Goal: Task Accomplishment & Management: Complete application form

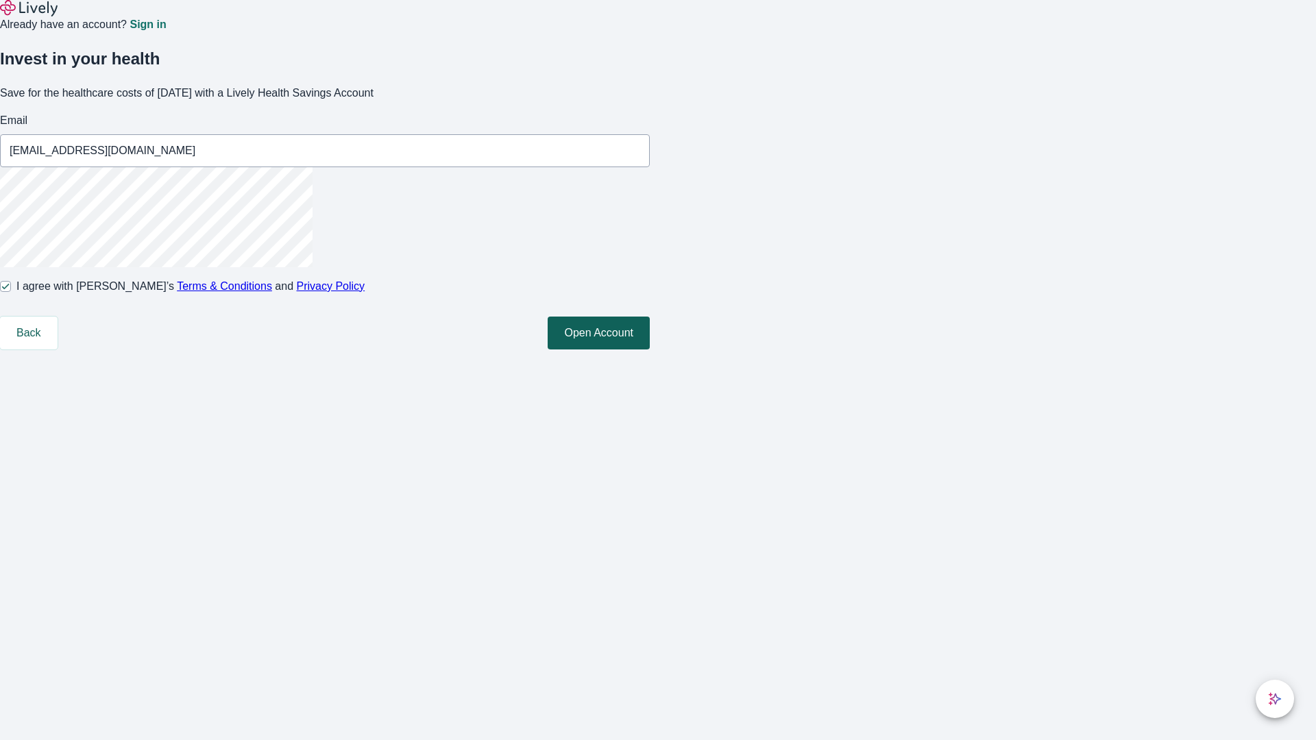
click at [650, 350] on button "Open Account" at bounding box center [599, 333] width 102 height 33
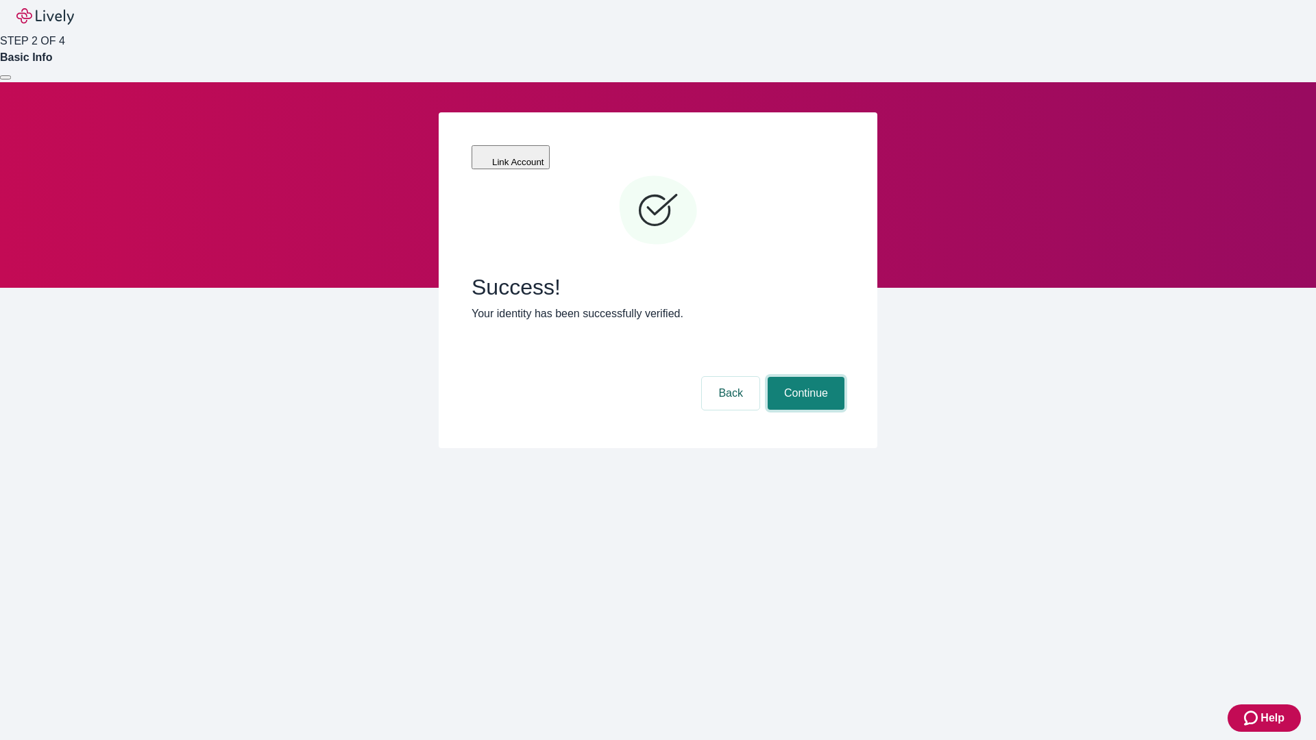
click at [804, 377] on button "Continue" at bounding box center [806, 393] width 77 height 33
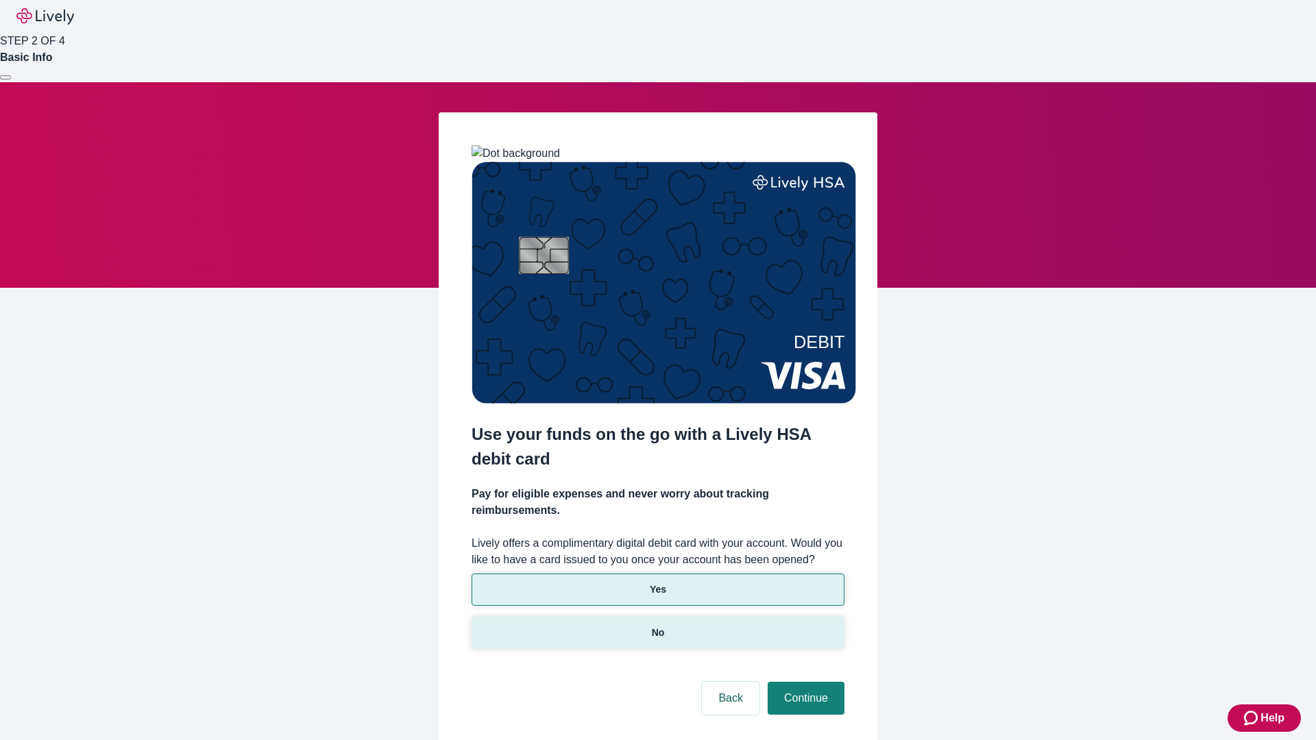
click at [657, 626] on p "No" at bounding box center [658, 633] width 13 height 14
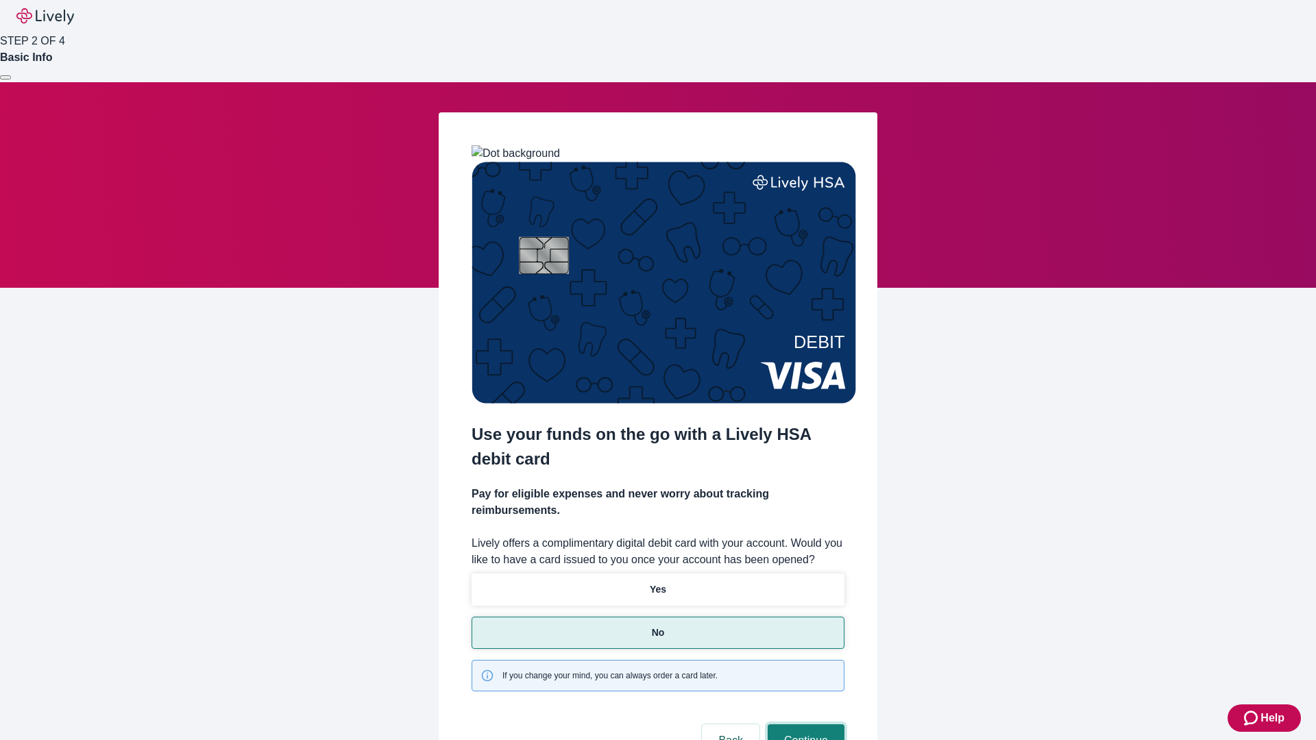
click at [804, 724] on button "Continue" at bounding box center [806, 740] width 77 height 33
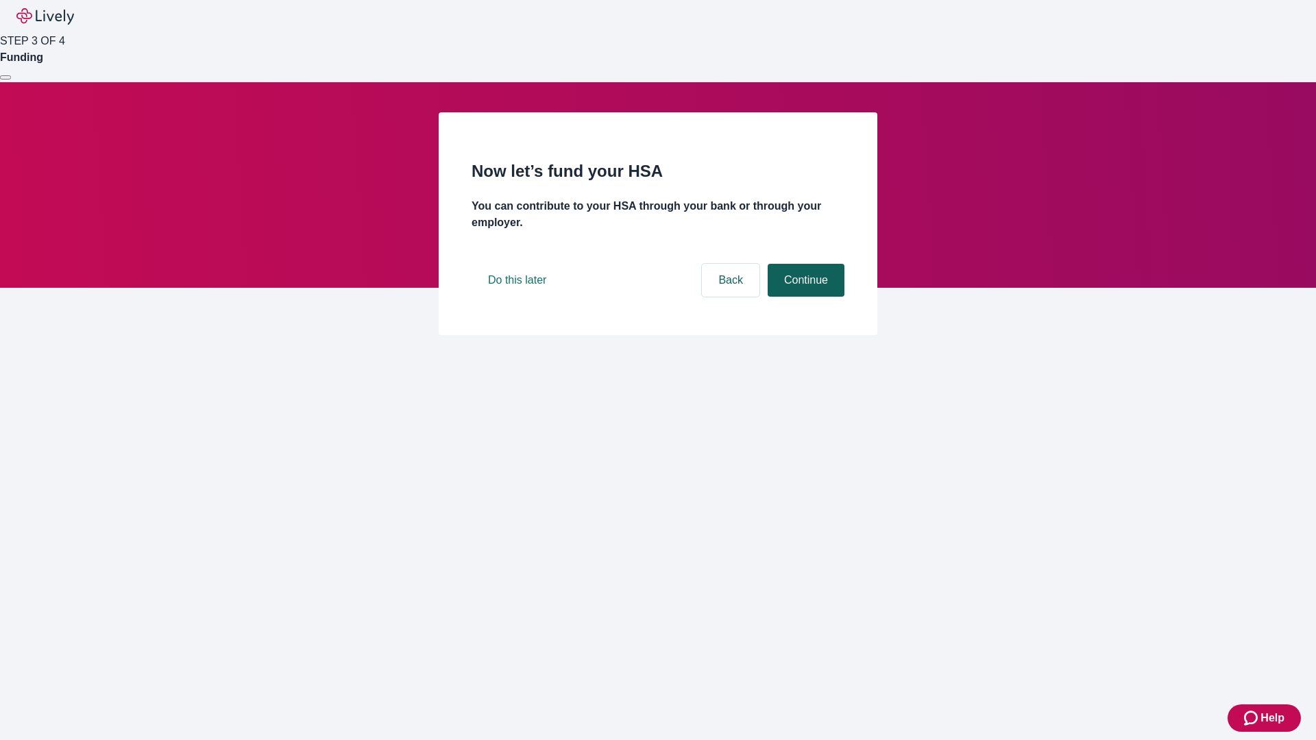
click at [804, 297] on button "Continue" at bounding box center [806, 280] width 77 height 33
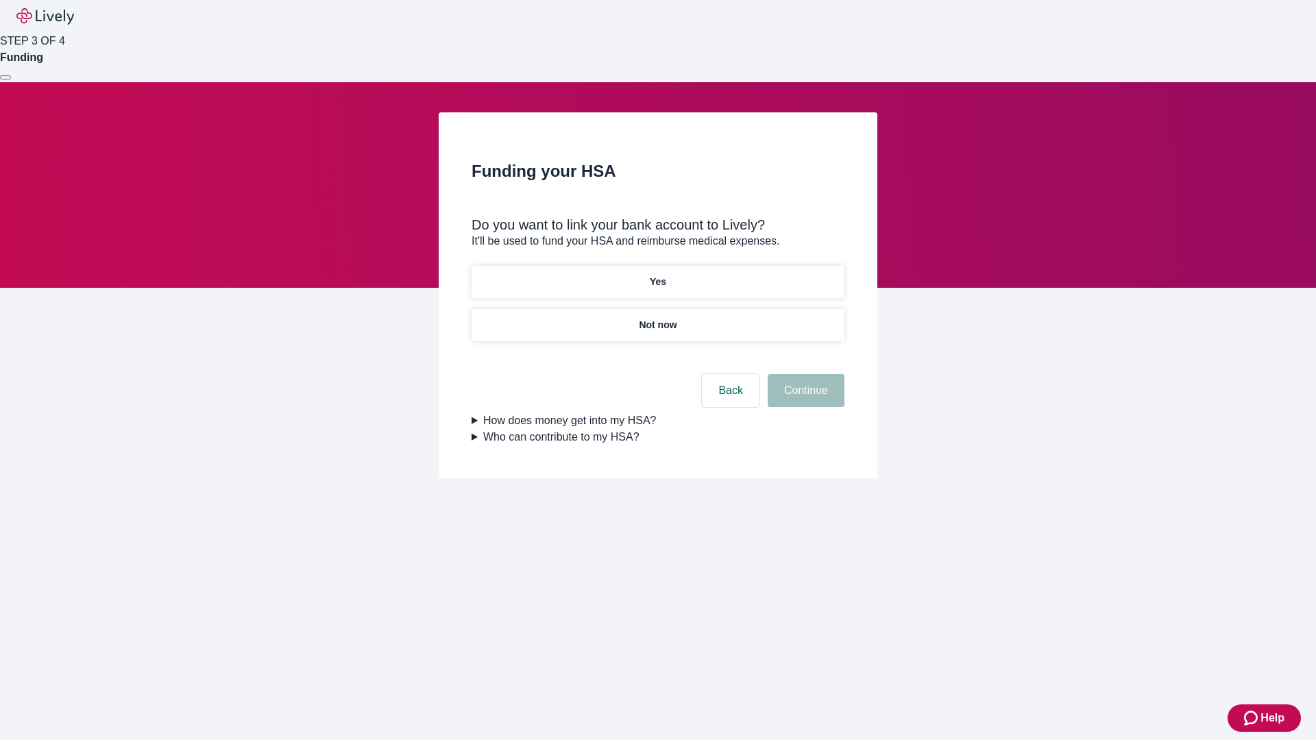
click at [657, 275] on p "Yes" at bounding box center [658, 282] width 16 height 14
click at [804, 374] on button "Continue" at bounding box center [806, 390] width 77 height 33
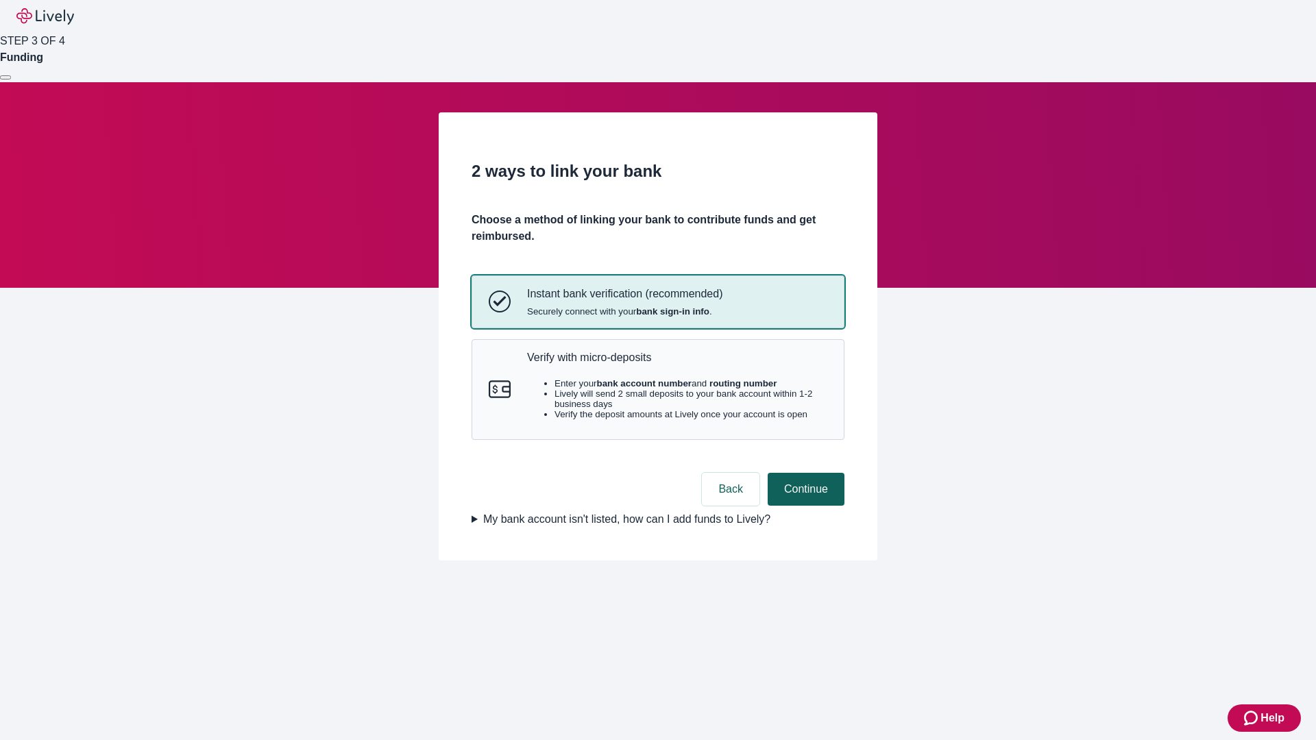
click at [676, 364] on p "Verify with micro-deposits" at bounding box center [677, 357] width 300 height 13
click at [804, 506] on button "Continue" at bounding box center [806, 489] width 77 height 33
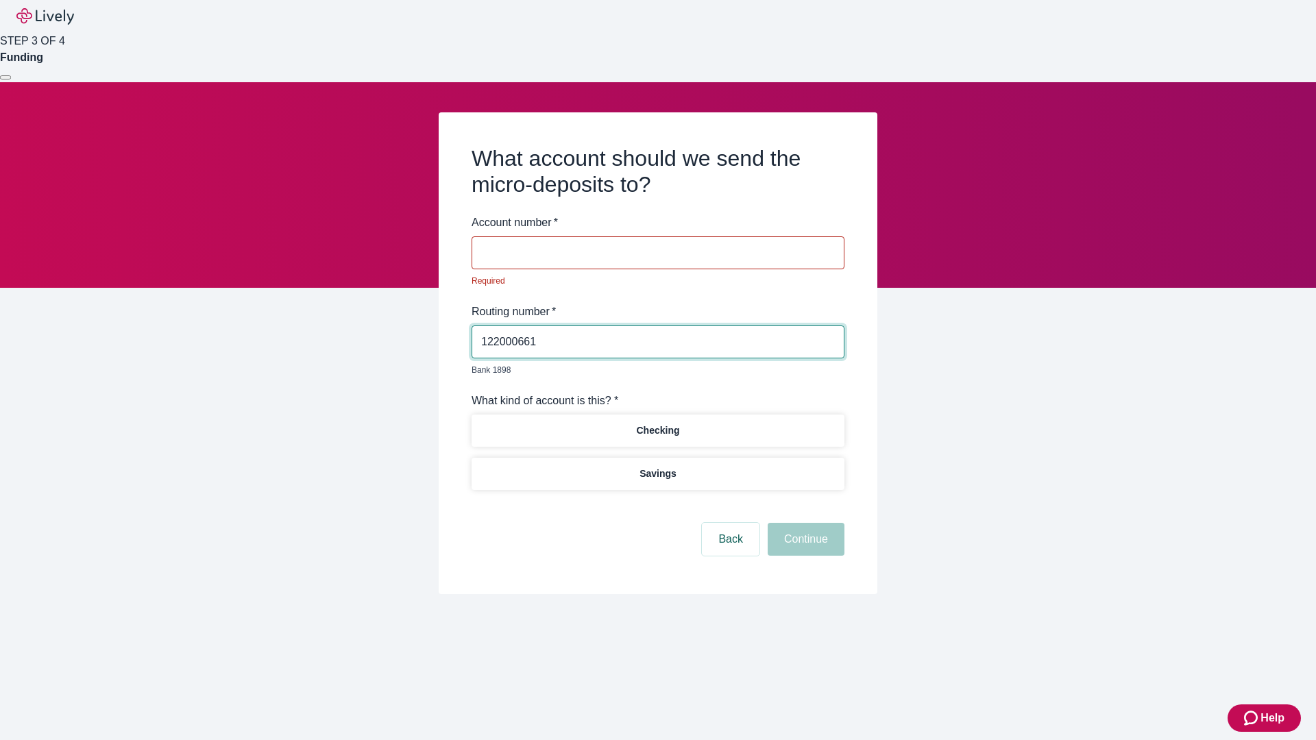
type input "122000661"
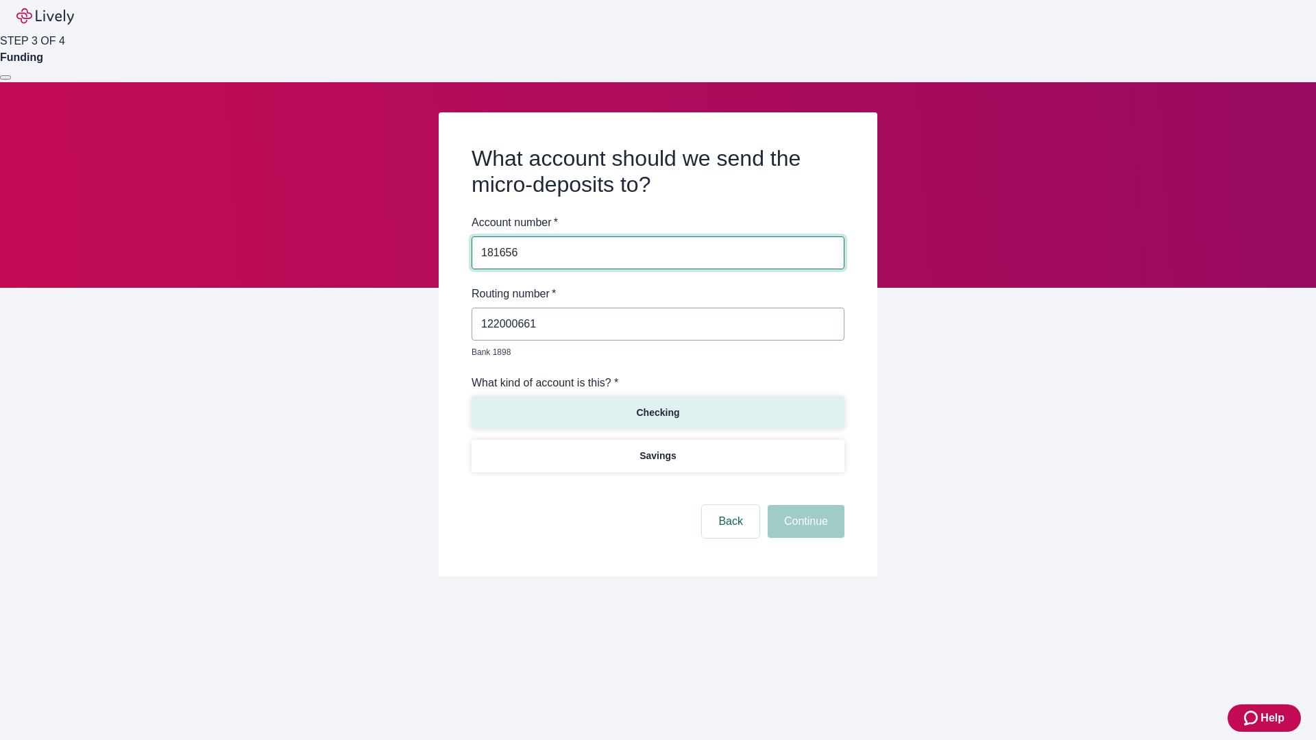
type input "181656"
click at [657, 406] on p "Checking" at bounding box center [657, 413] width 43 height 14
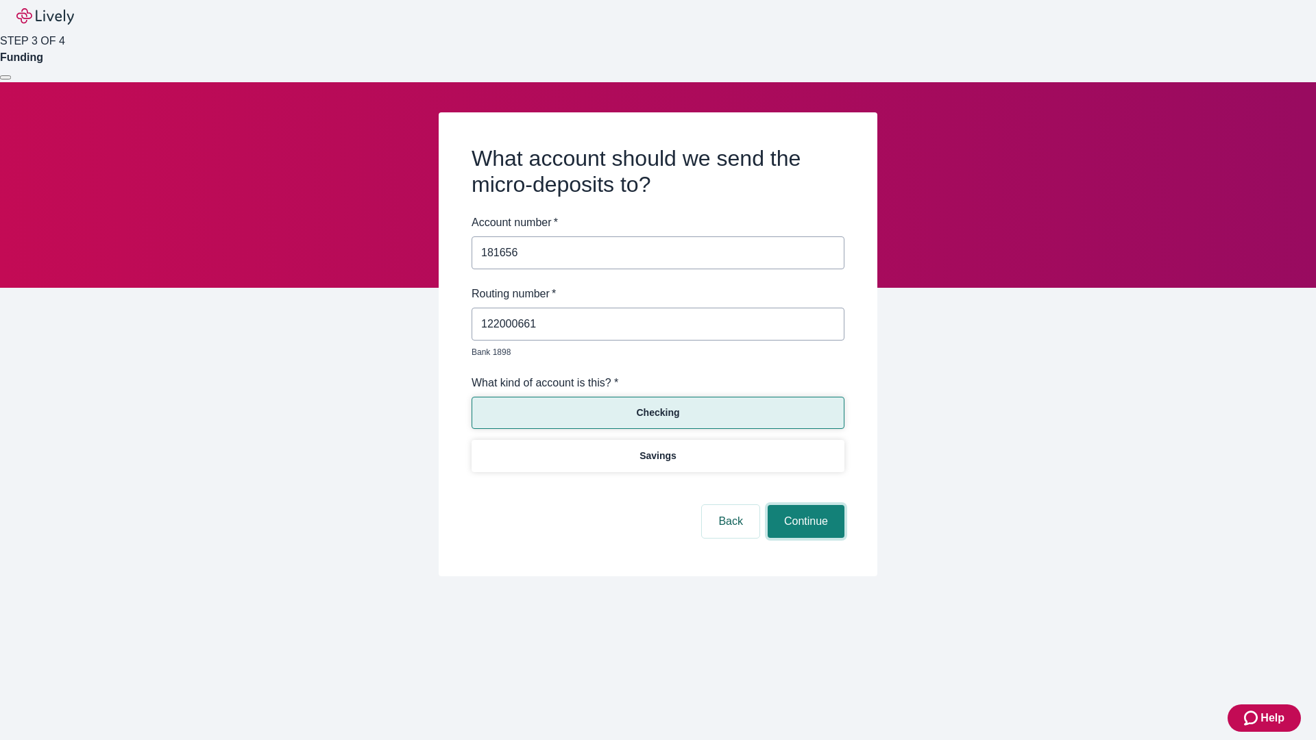
click at [804, 506] on button "Continue" at bounding box center [806, 521] width 77 height 33
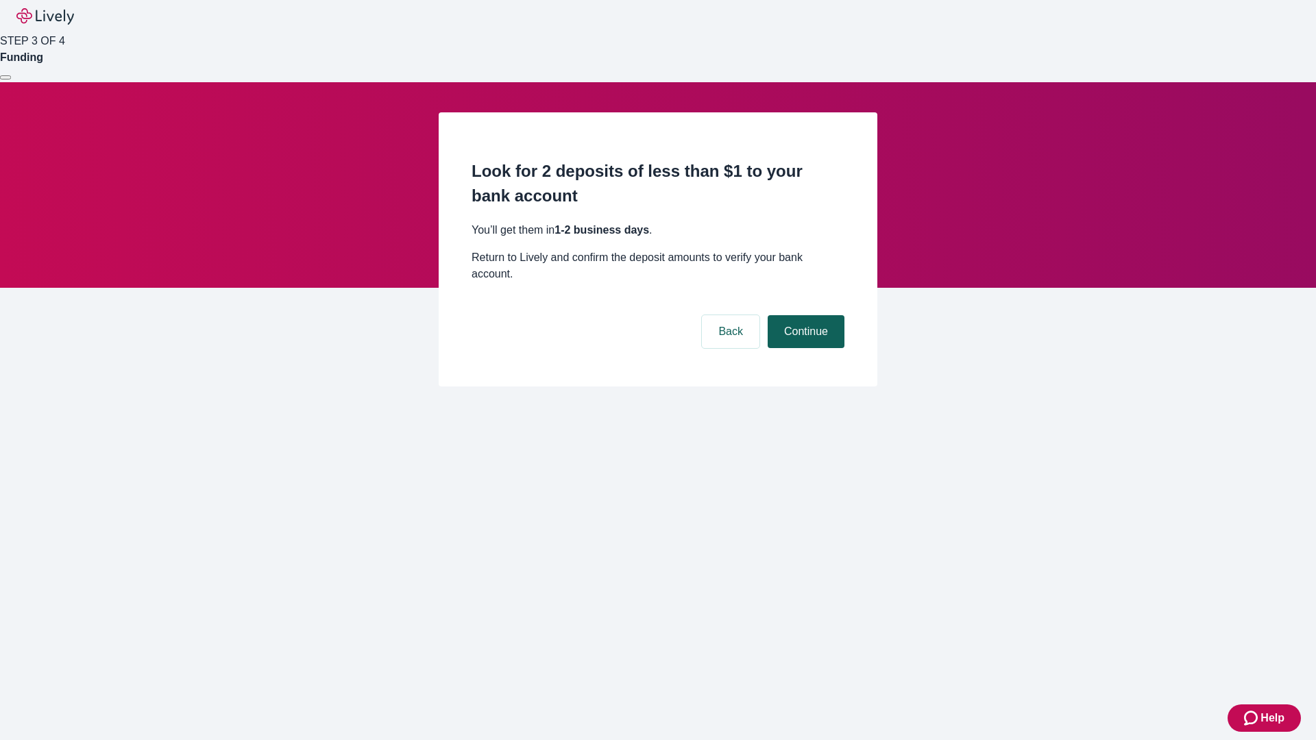
click at [804, 315] on button "Continue" at bounding box center [806, 331] width 77 height 33
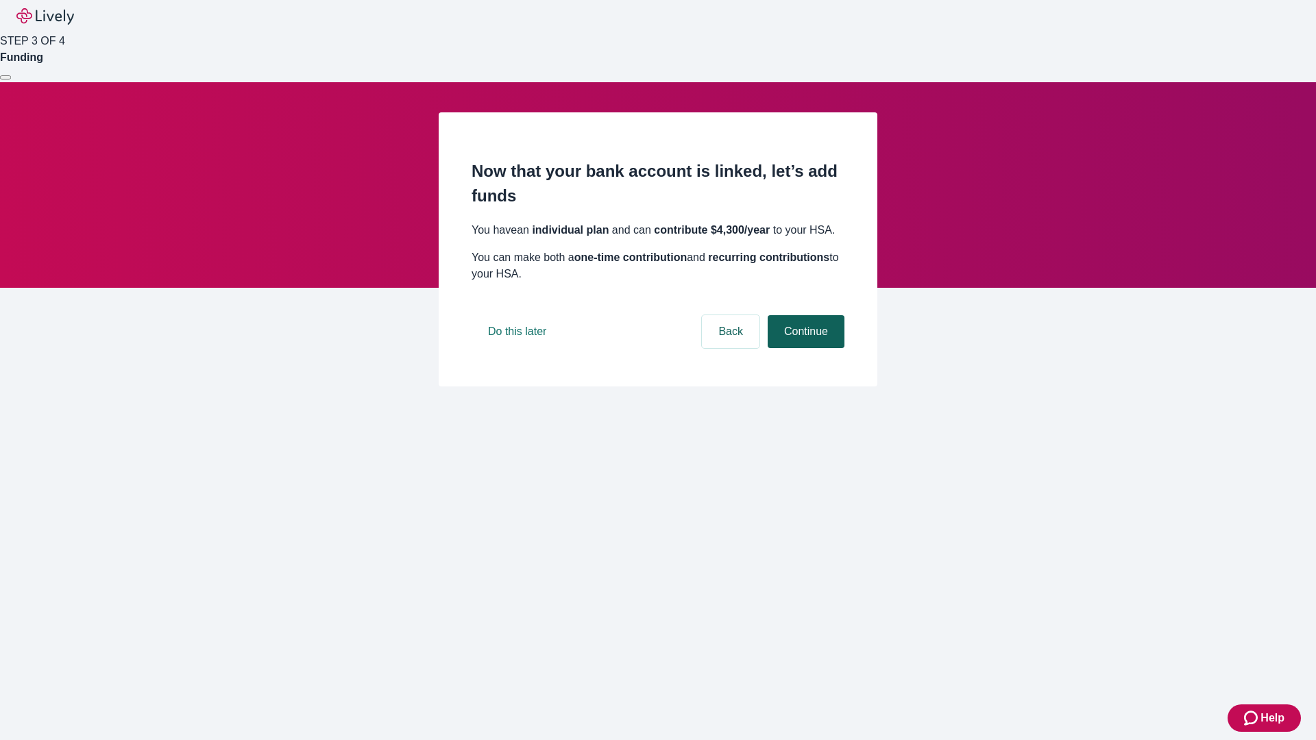
click at [804, 348] on button "Continue" at bounding box center [806, 331] width 77 height 33
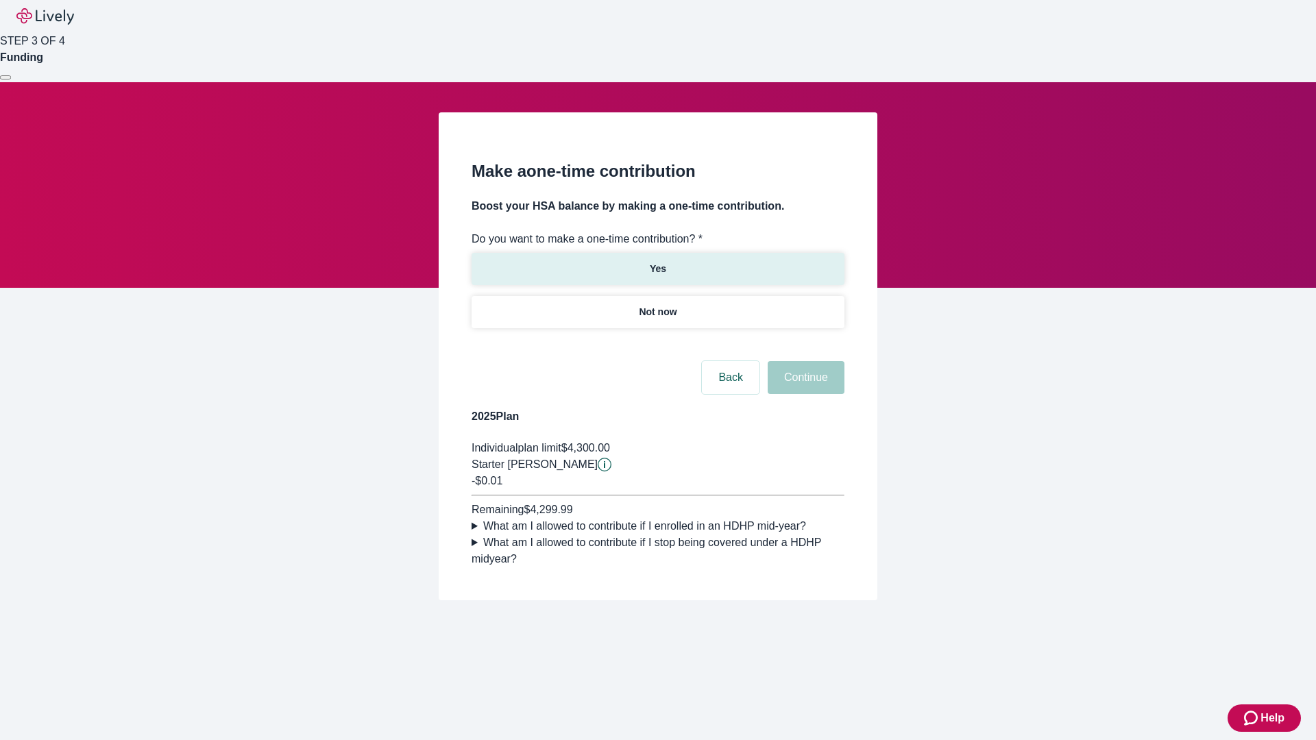
click at [657, 262] on p "Yes" at bounding box center [658, 269] width 16 height 14
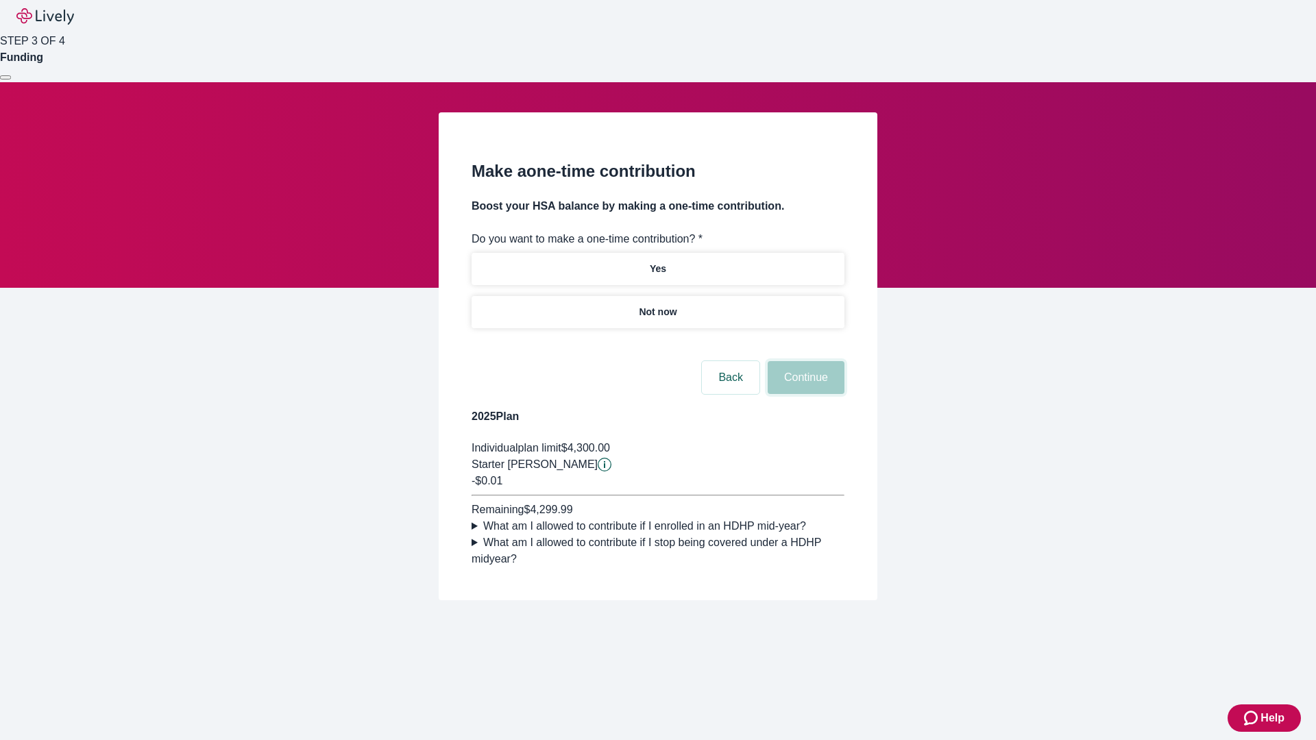
click at [804, 394] on button "Continue" at bounding box center [806, 377] width 77 height 33
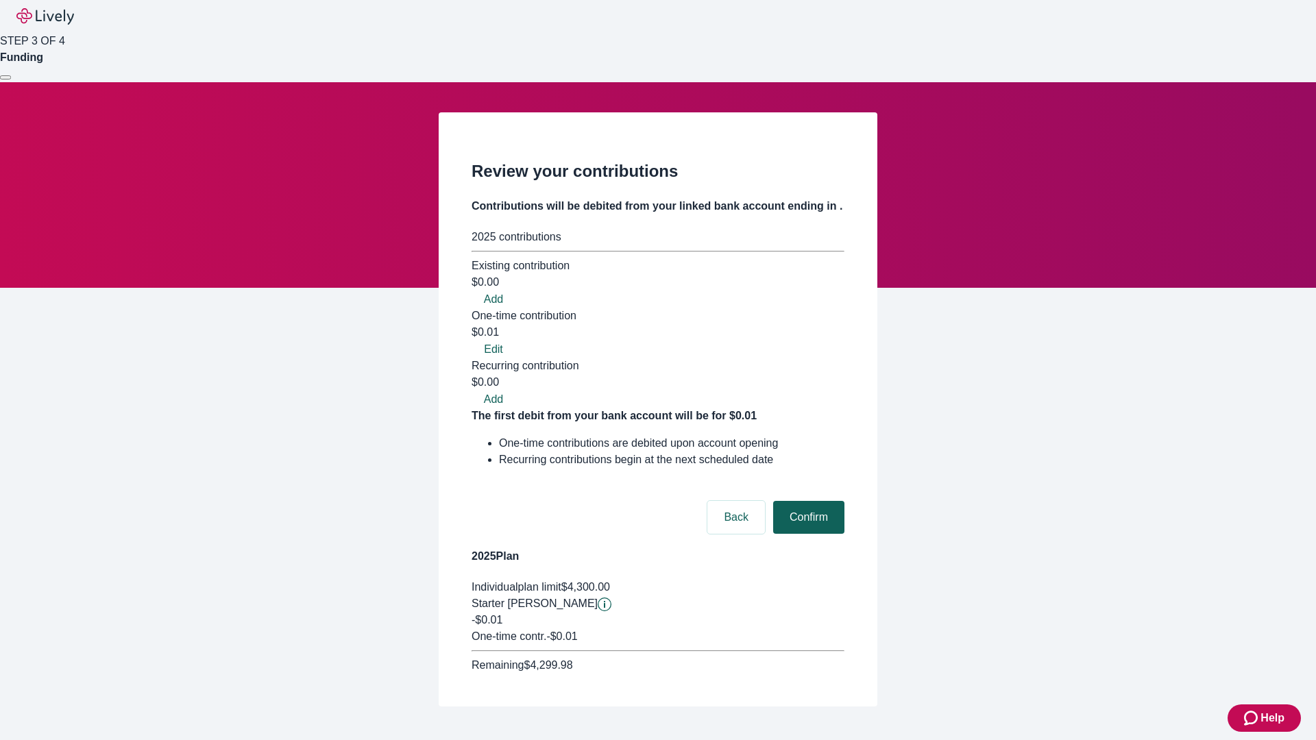
click at [807, 501] on button "Confirm" at bounding box center [808, 517] width 71 height 33
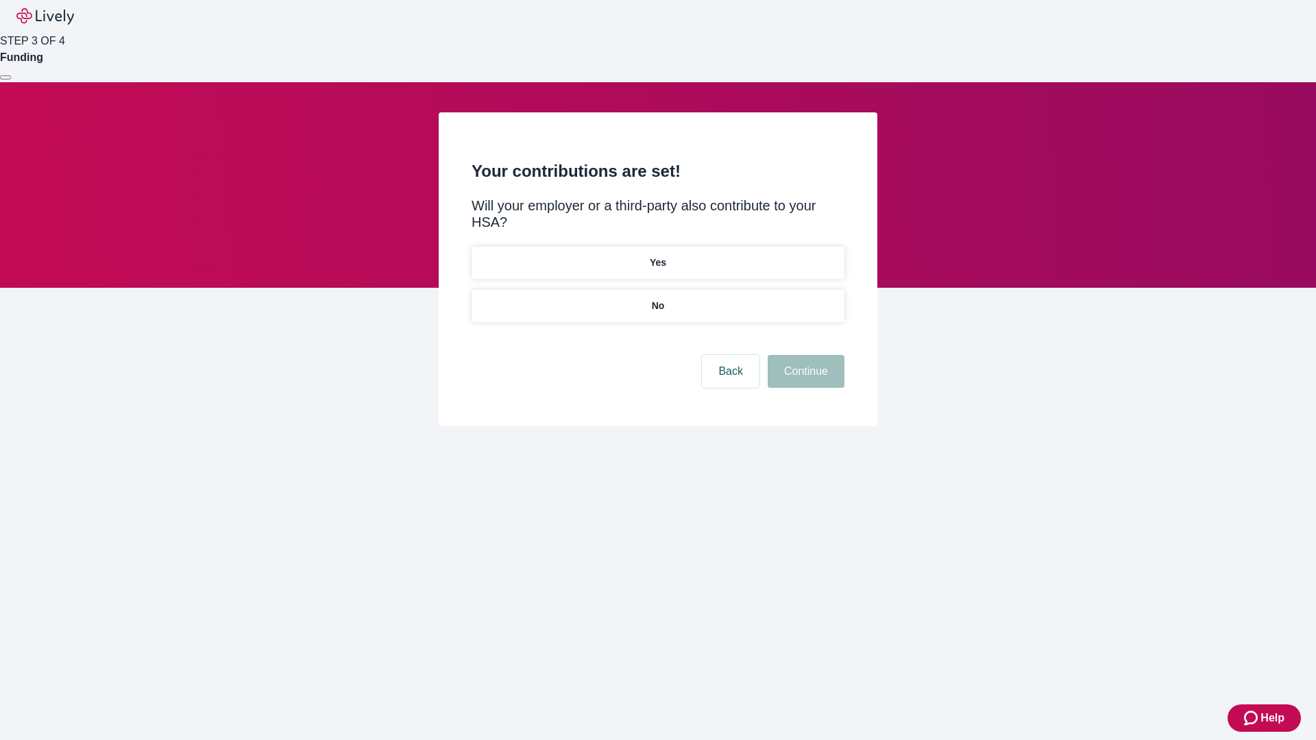
click at [657, 299] on p "No" at bounding box center [658, 306] width 13 height 14
click at [804, 355] on button "Continue" at bounding box center [806, 371] width 77 height 33
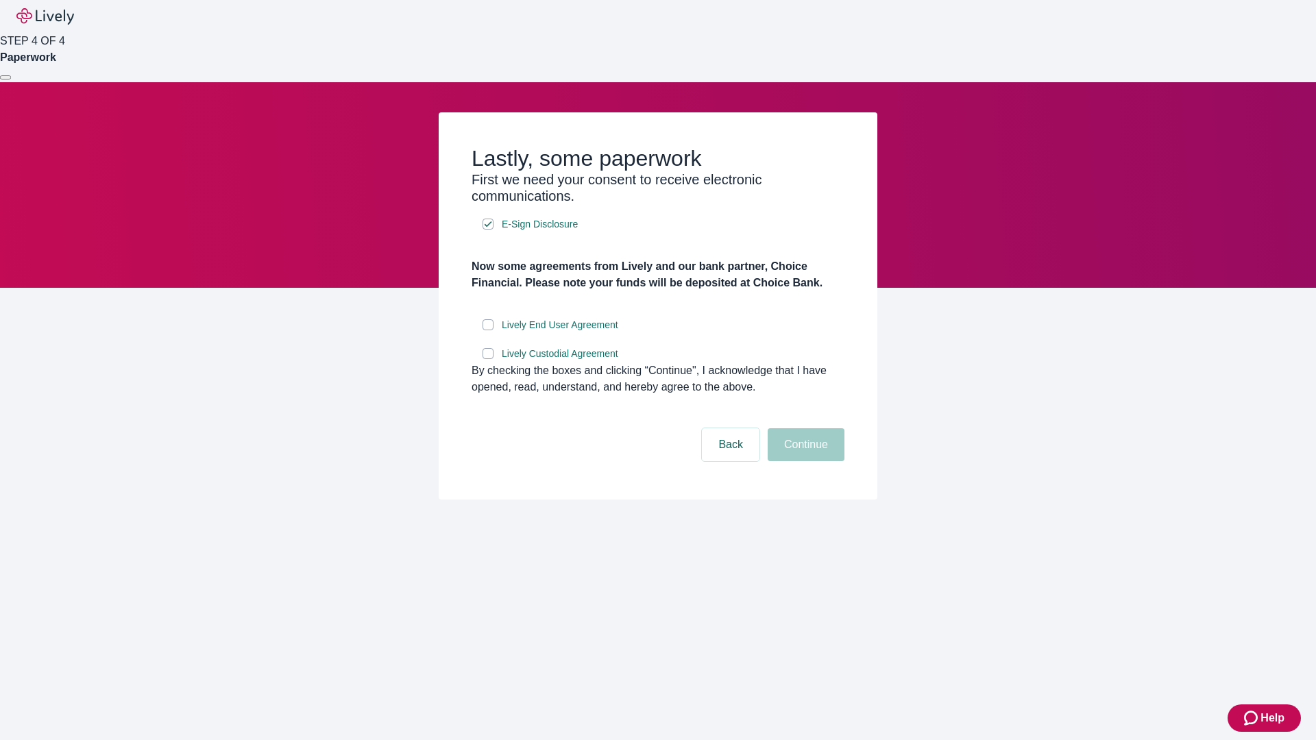
click at [488, 330] on input "Lively End User Agreement" at bounding box center [488, 324] width 11 height 11
checkbox input "true"
click at [488, 359] on input "Lively Custodial Agreement" at bounding box center [488, 353] width 11 height 11
checkbox input "true"
click at [804, 461] on button "Continue" at bounding box center [806, 444] width 77 height 33
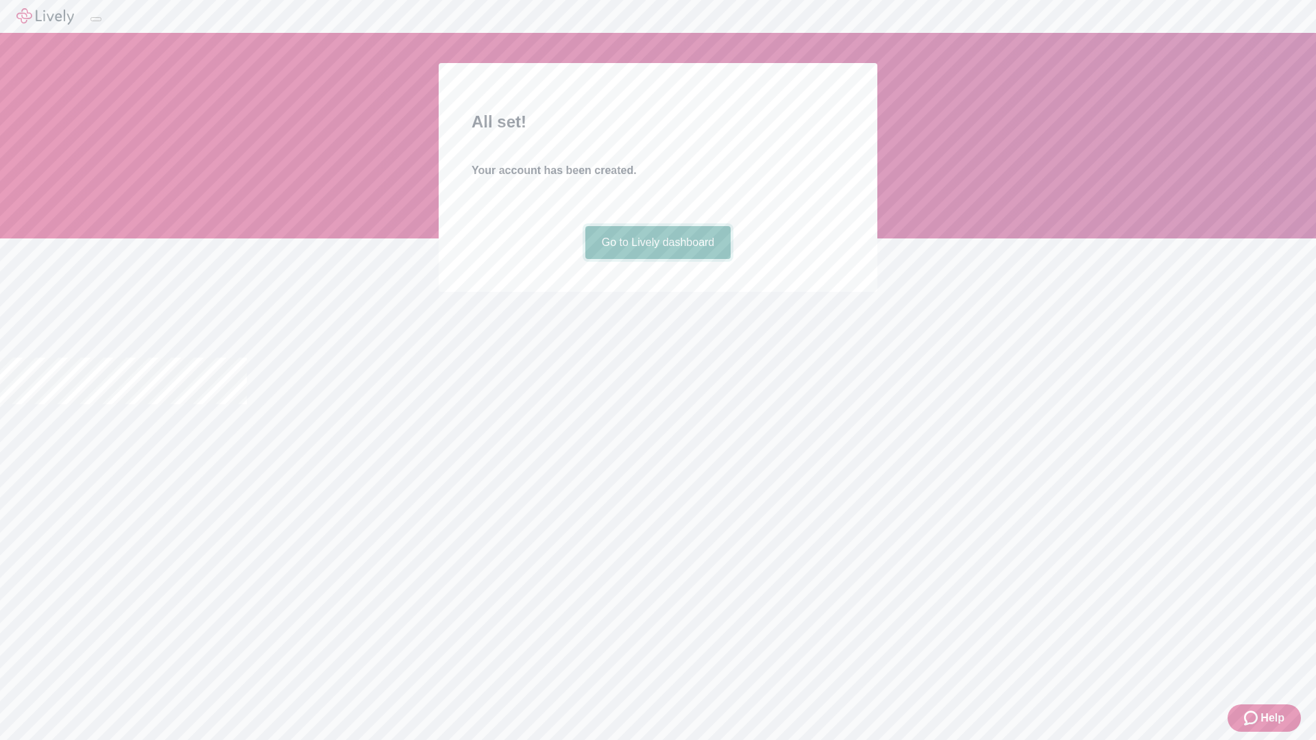
click at [657, 259] on link "Go to Lively dashboard" at bounding box center [658, 242] width 146 height 33
